Goal: Navigation & Orientation: Find specific page/section

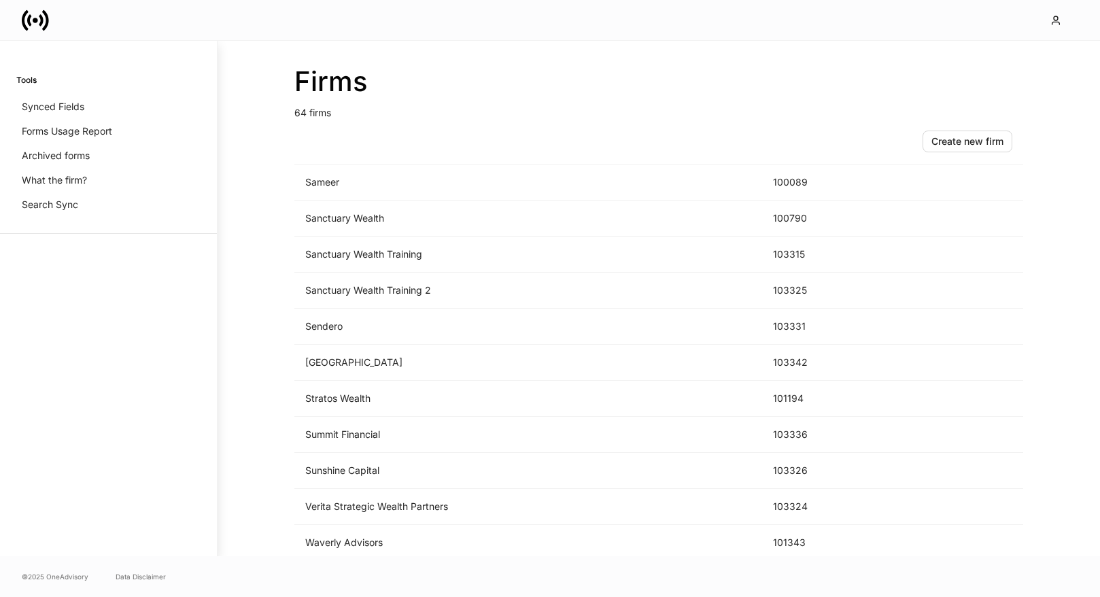
scroll to position [1853, 0]
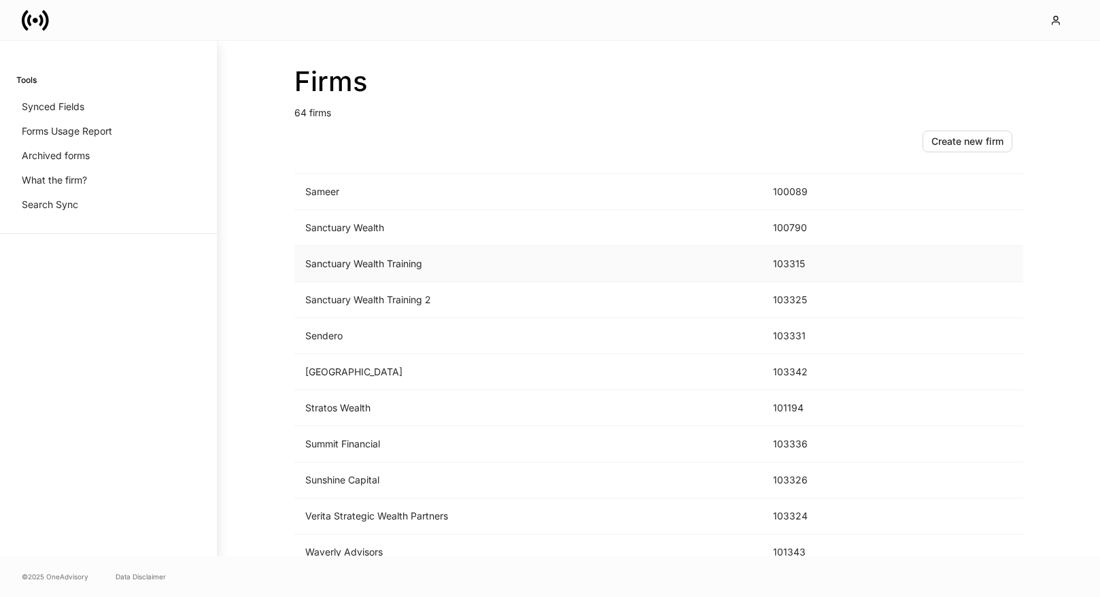
click at [483, 261] on td "Sanctuary Wealth Training" at bounding box center [528, 264] width 468 height 36
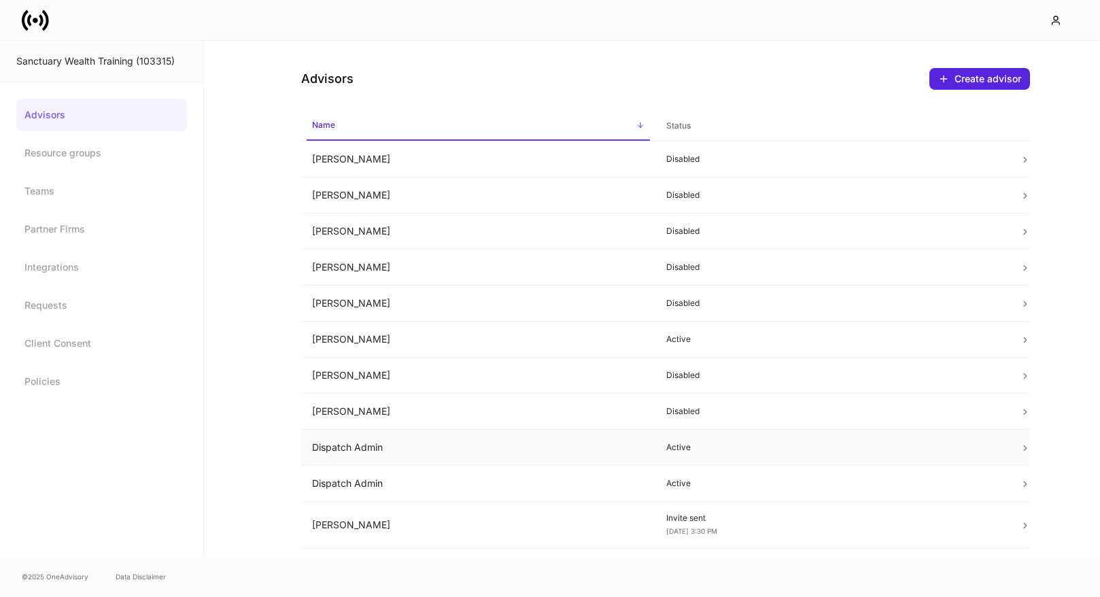
click at [726, 441] on td "Active" at bounding box center [832, 448] width 354 height 36
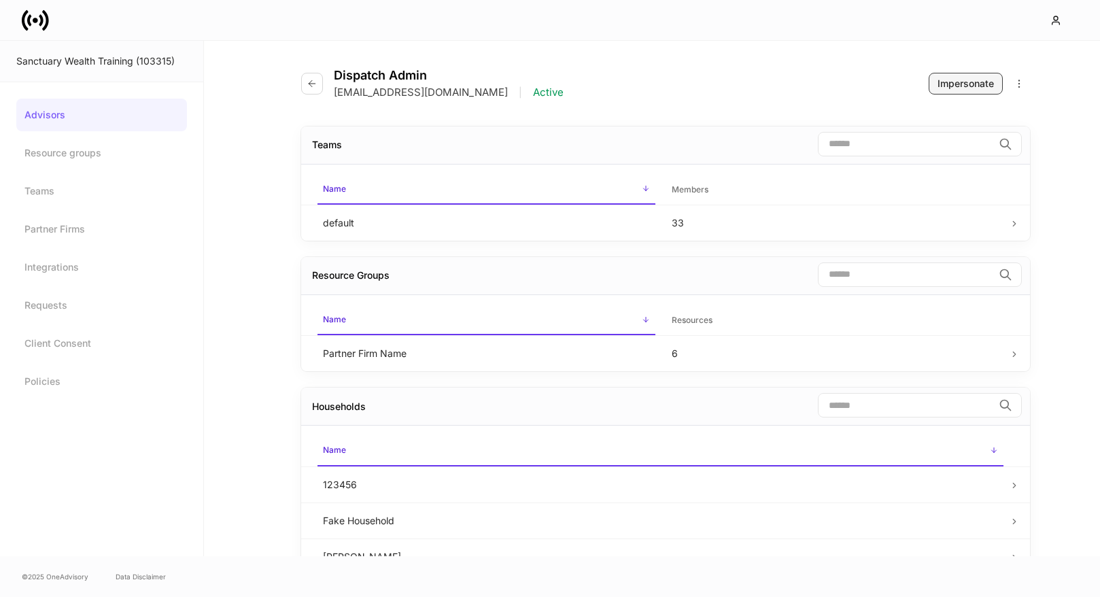
click at [952, 85] on div "Impersonate" at bounding box center [965, 84] width 56 height 14
